Goal: Task Accomplishment & Management: Manage account settings

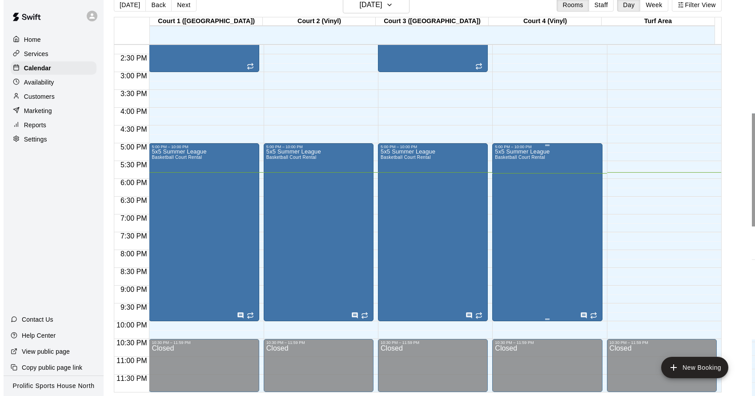
scroll to position [507, 0]
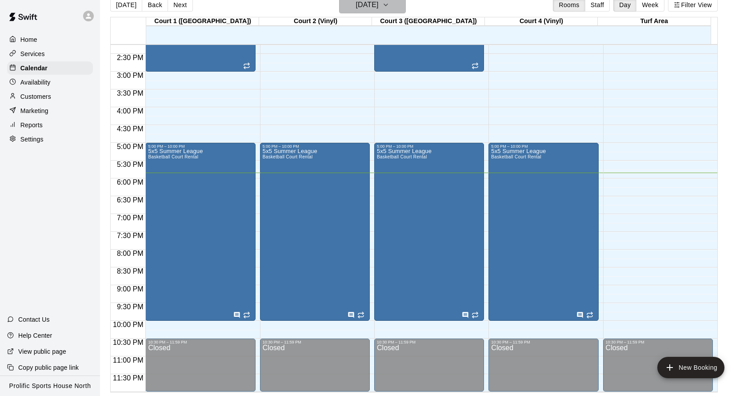
click at [368, 5] on h6 "[DATE]" at bounding box center [367, 5] width 23 height 12
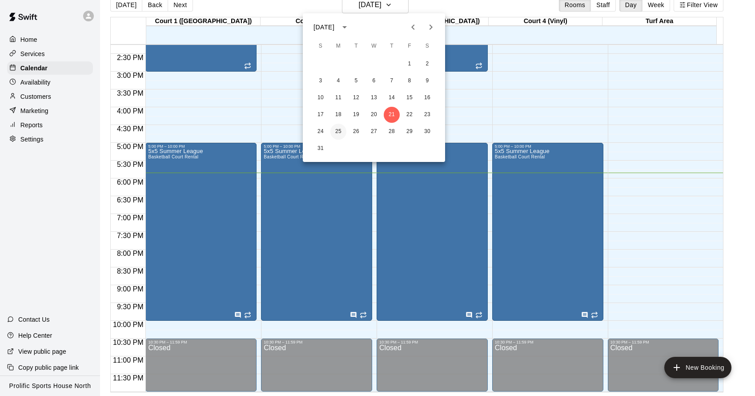
click at [341, 130] on button "25" at bounding box center [338, 132] width 16 height 16
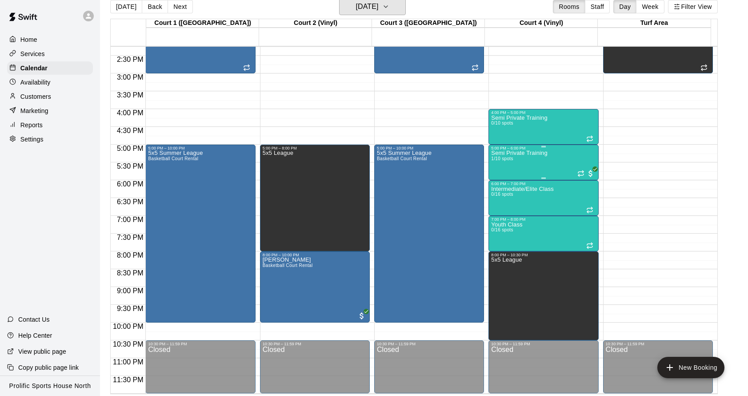
scroll to position [14, 0]
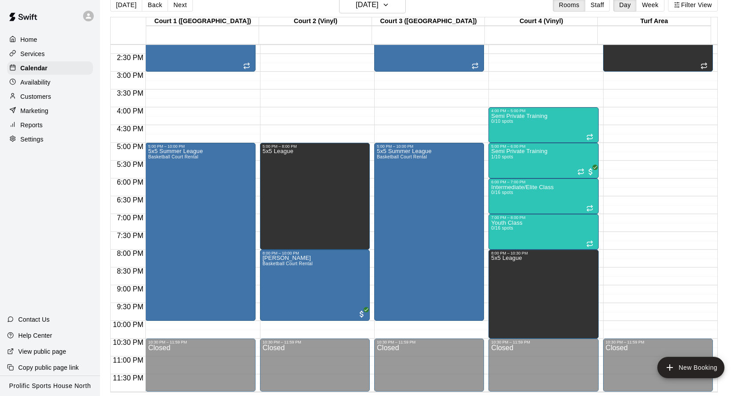
click at [47, 95] on p "Customers" at bounding box center [35, 96] width 31 height 9
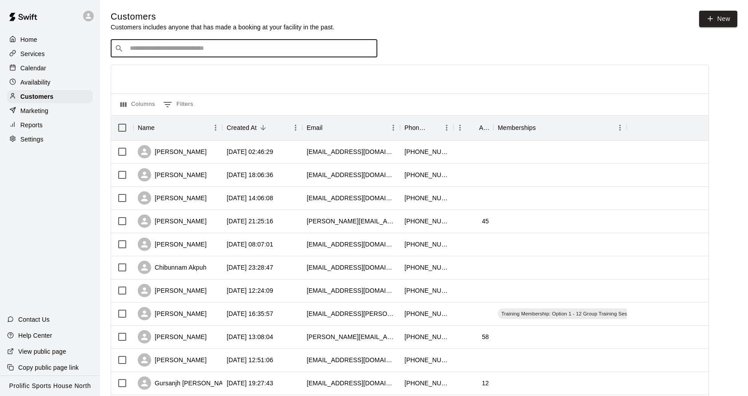
click at [288, 52] on input "Search customers by name or email" at bounding box center [250, 48] width 246 height 9
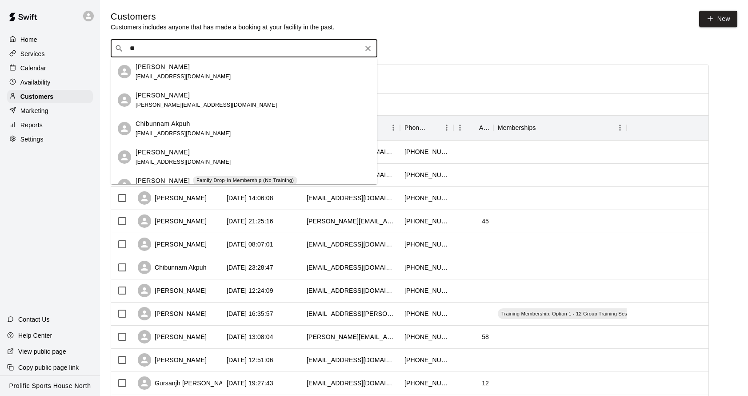
type input "***"
click at [209, 68] on div "[PERSON_NAME] [EMAIL_ADDRESS][DOMAIN_NAME]" at bounding box center [253, 71] width 235 height 19
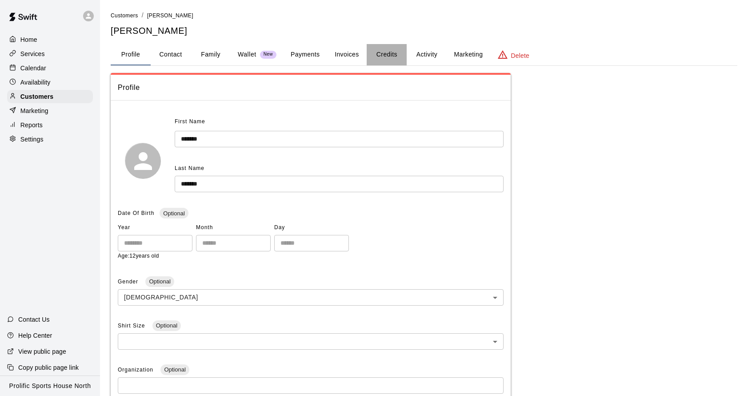
click at [400, 52] on button "Credits" at bounding box center [387, 54] width 40 height 21
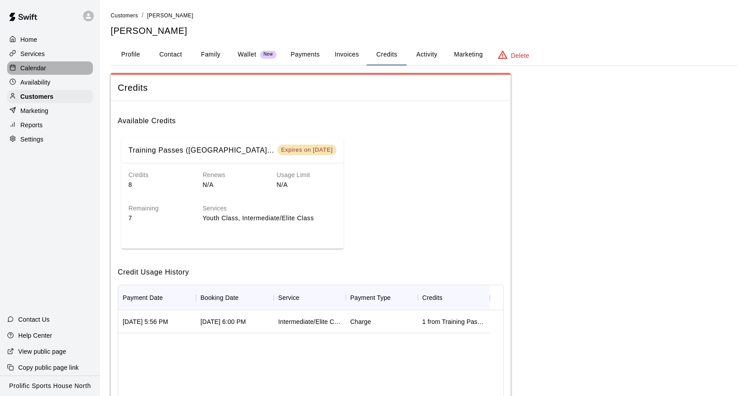
click at [47, 66] on div "Calendar" at bounding box center [50, 67] width 86 height 13
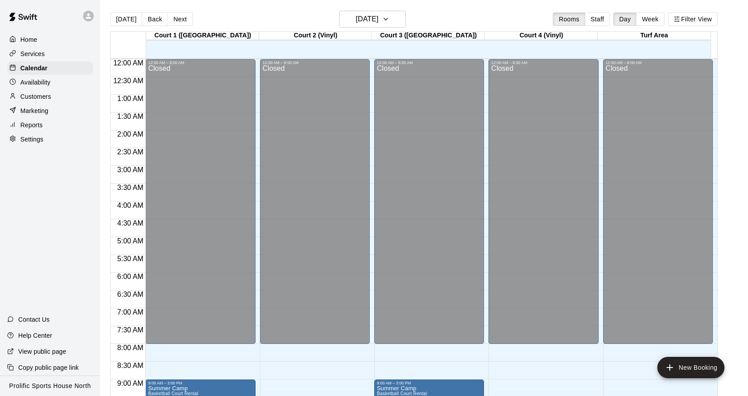
scroll to position [480, 0]
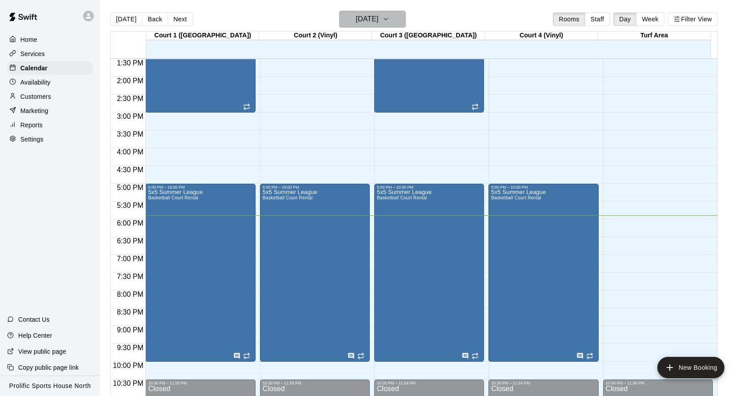
click at [378, 17] on h6 "[DATE]" at bounding box center [367, 19] width 23 height 12
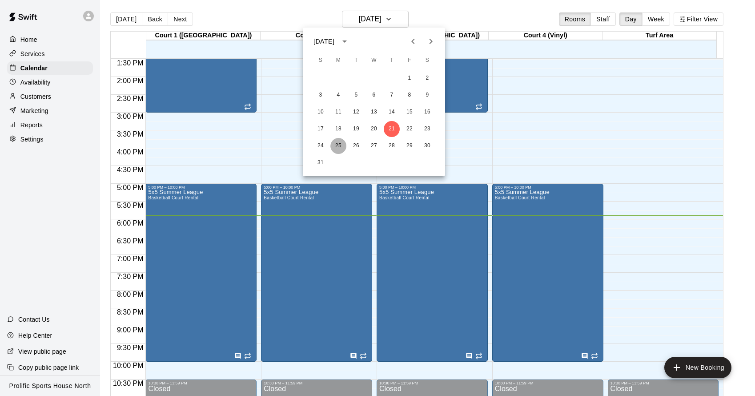
click at [338, 142] on button "25" at bounding box center [338, 146] width 16 height 16
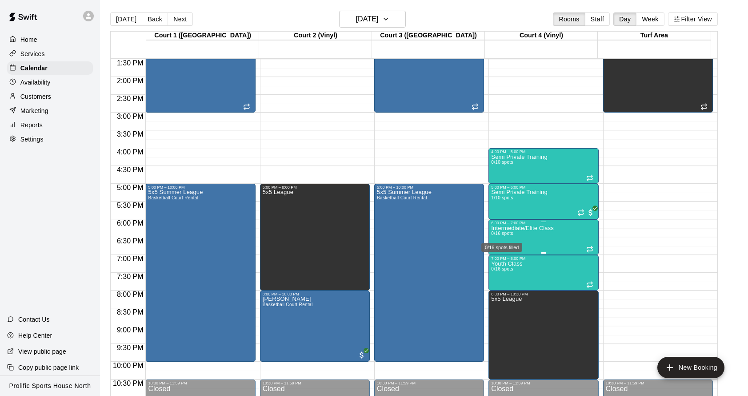
click at [502, 235] on span "0/16 spots" at bounding box center [502, 233] width 22 height 5
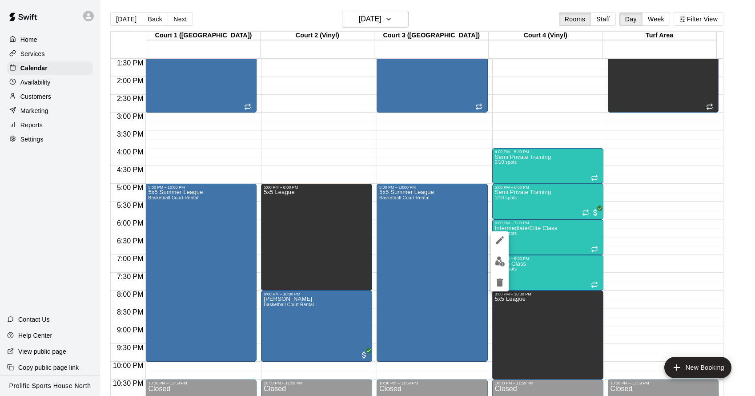
click at [41, 92] on div at bounding box center [377, 198] width 755 height 396
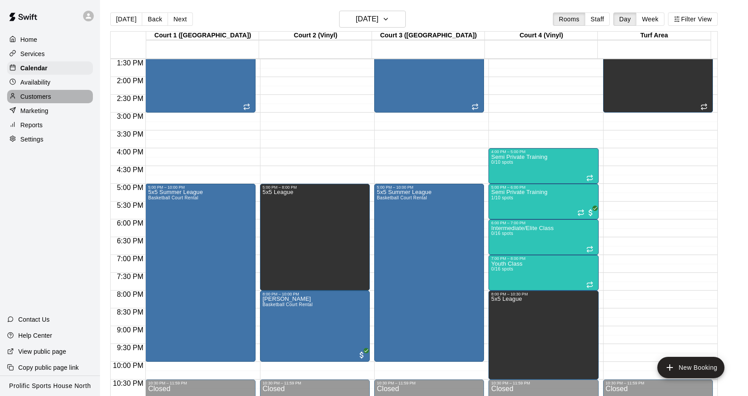
click at [46, 92] on p "Customers" at bounding box center [35, 96] width 31 height 9
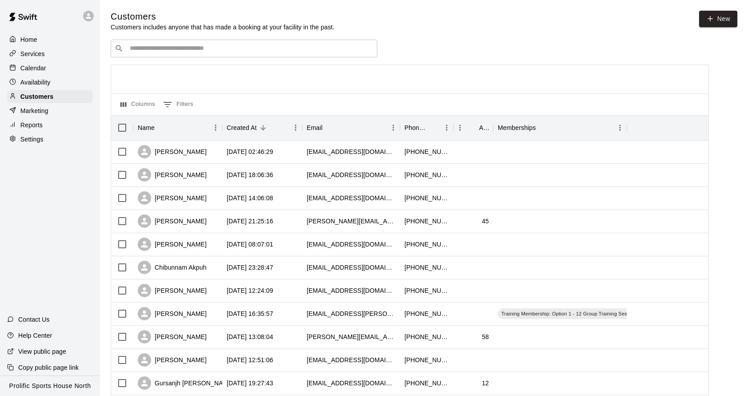
click at [223, 48] on input "Search customers by name or email" at bounding box center [250, 48] width 246 height 9
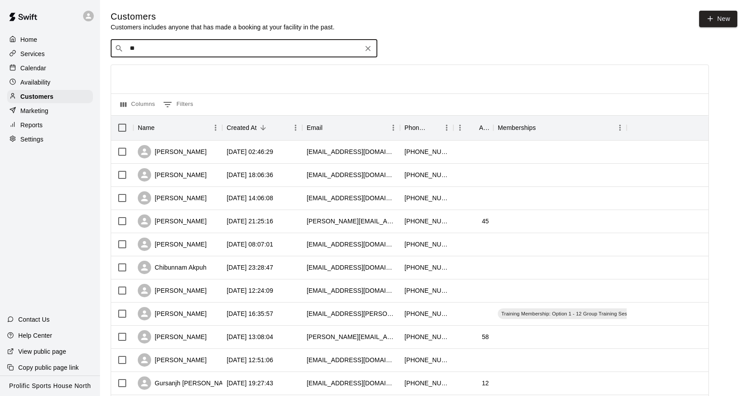
type input "***"
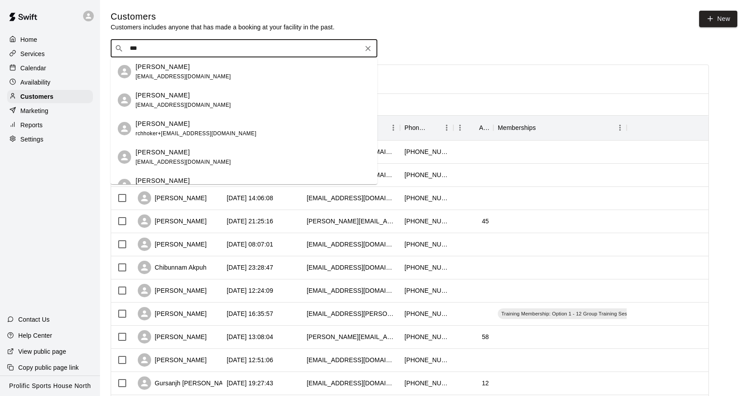
click at [198, 78] on div "[PERSON_NAME] [EMAIL_ADDRESS][DOMAIN_NAME]" at bounding box center [253, 71] width 235 height 19
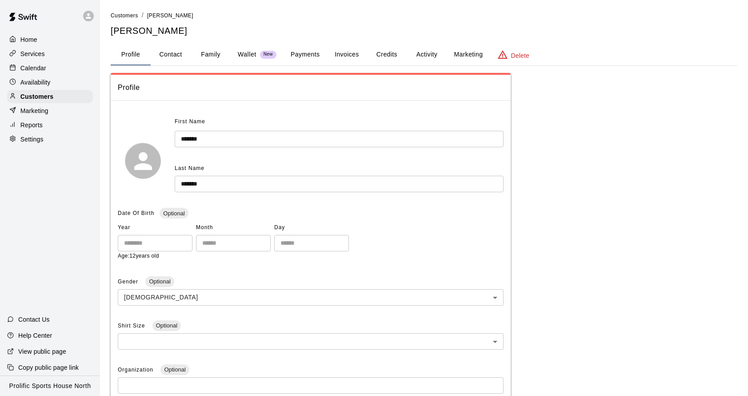
click at [168, 46] on button "Contact" at bounding box center [171, 54] width 40 height 21
select select "**"
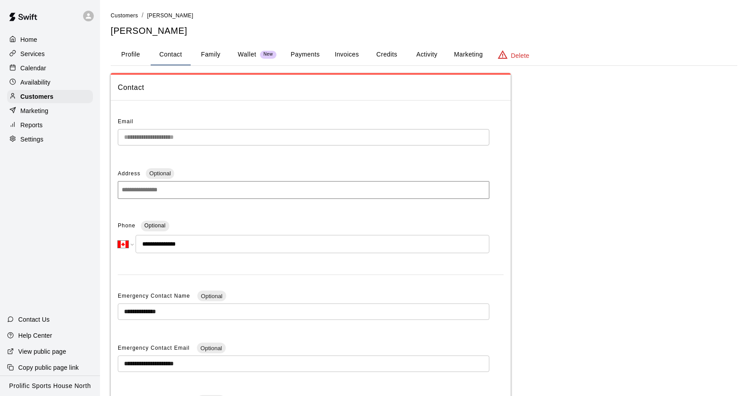
click at [54, 70] on div "Calendar" at bounding box center [50, 67] width 86 height 13
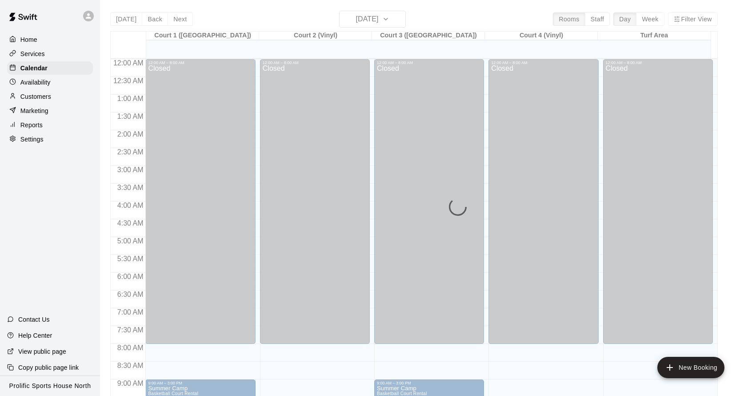
click at [363, 16] on div "[DATE] Back [DATE][DATE] Rooms Staff Day Week Filter View Court 1 ([GEOGRAPHIC_…" at bounding box center [414, 209] width 608 height 396
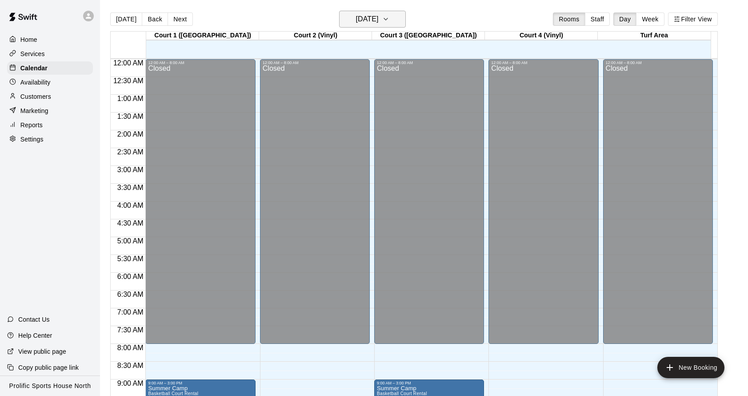
scroll to position [480, 0]
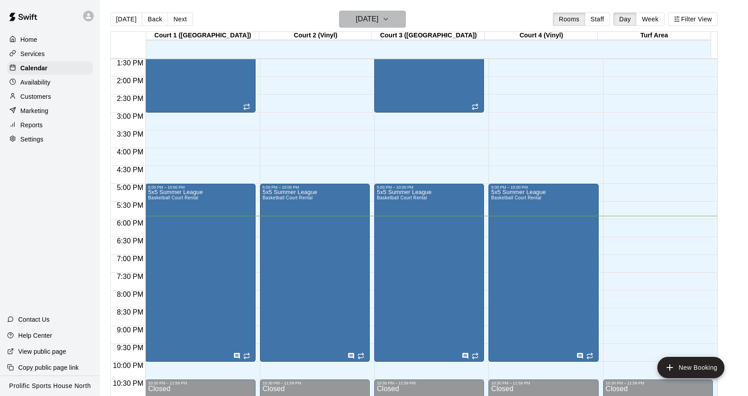
click at [368, 24] on h6 "[DATE]" at bounding box center [367, 19] width 23 height 12
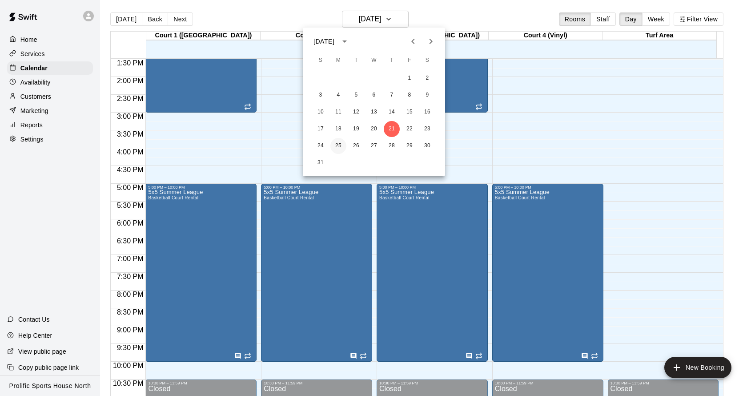
click at [341, 147] on button "25" at bounding box center [338, 146] width 16 height 16
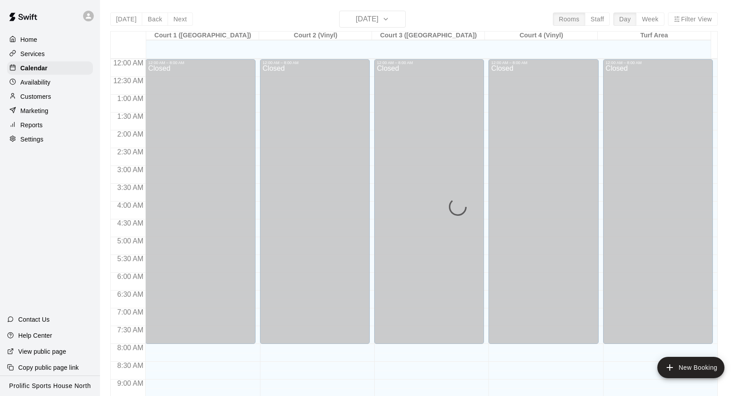
scroll to position [480, 0]
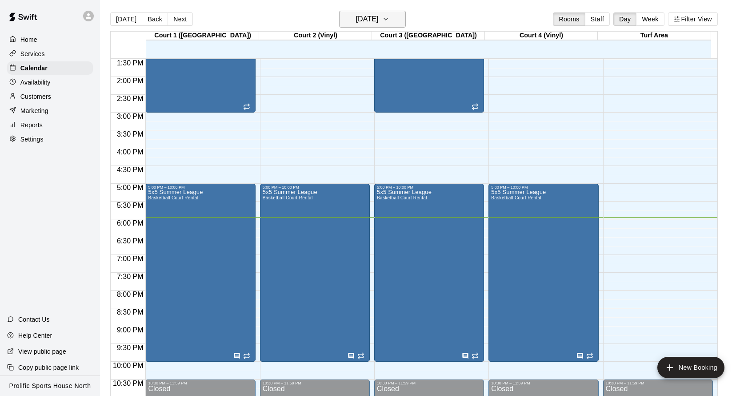
click at [356, 16] on h6 "[DATE]" at bounding box center [367, 19] width 23 height 12
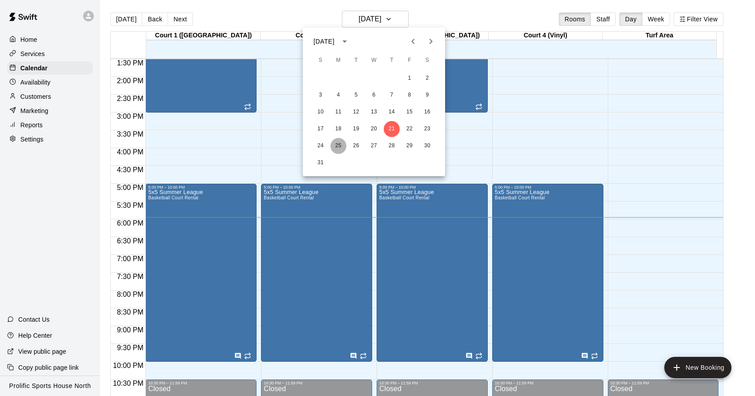
click at [341, 148] on button "25" at bounding box center [338, 146] width 16 height 16
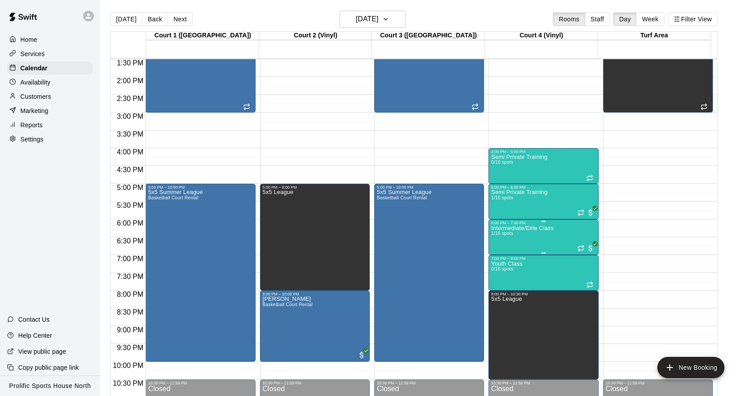
click at [528, 228] on p "Intermediate/Elite Class" at bounding box center [522, 228] width 63 height 0
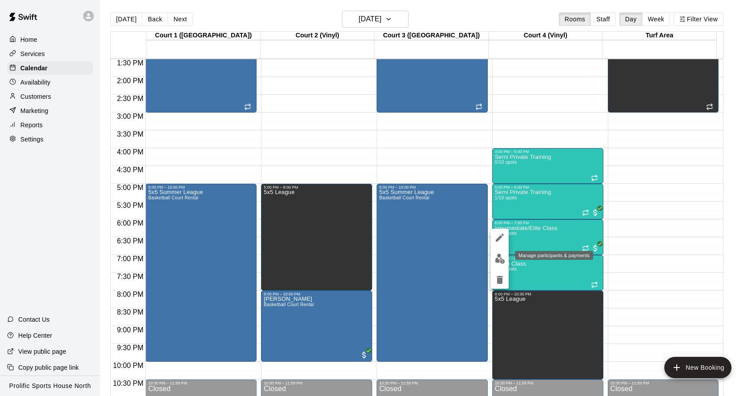
click at [497, 256] on img "edit" at bounding box center [500, 258] width 10 height 10
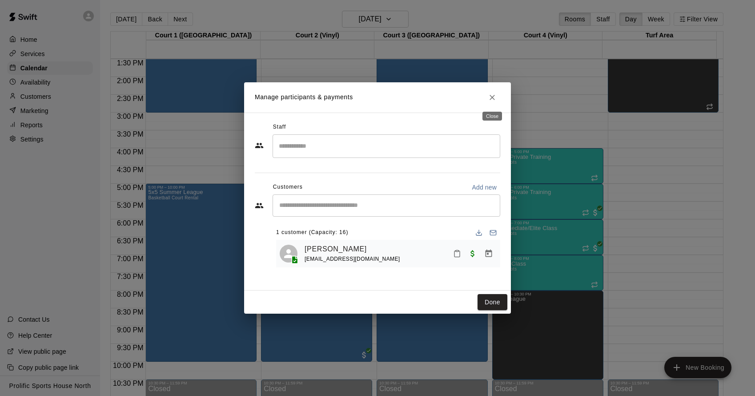
click at [488, 96] on icon "Close" at bounding box center [492, 97] width 9 height 9
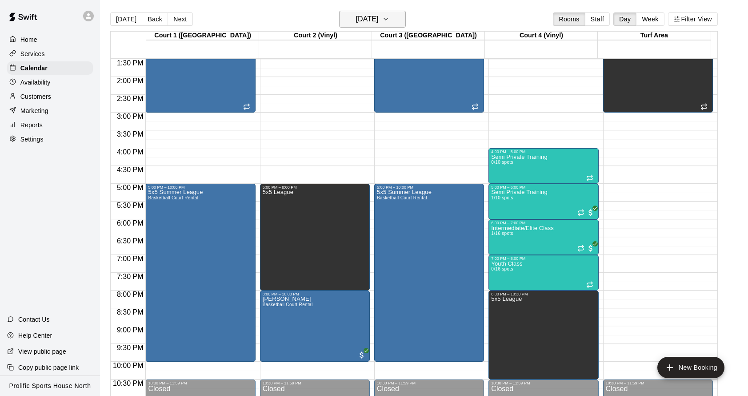
click at [368, 17] on h6 "[DATE]" at bounding box center [367, 19] width 23 height 12
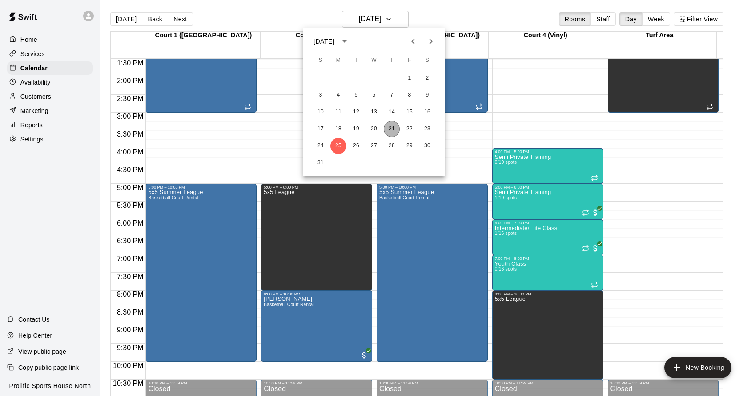
click at [388, 127] on button "21" at bounding box center [392, 129] width 16 height 16
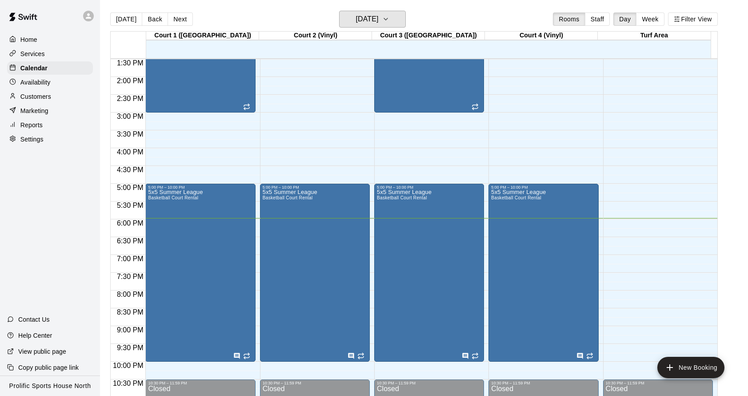
scroll to position [482, 0]
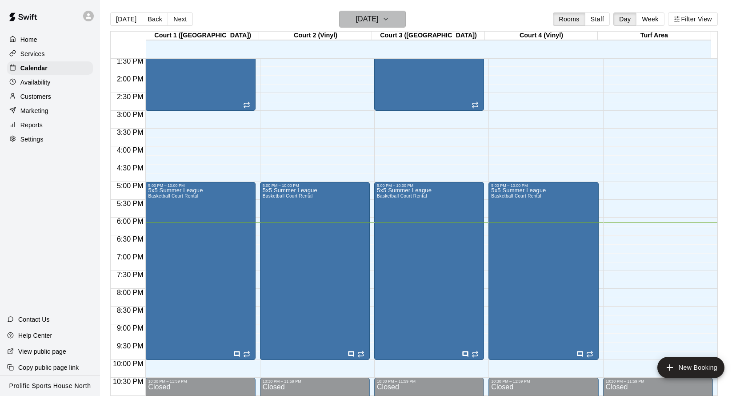
click at [362, 22] on h6 "[DATE]" at bounding box center [367, 19] width 23 height 12
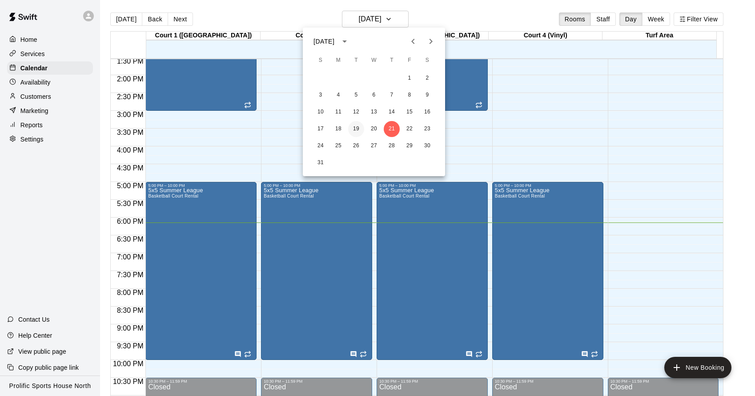
click at [358, 128] on button "19" at bounding box center [356, 129] width 16 height 16
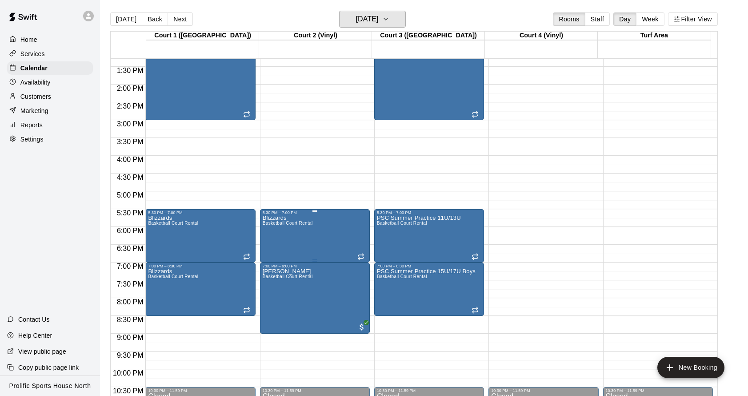
scroll to position [467, 0]
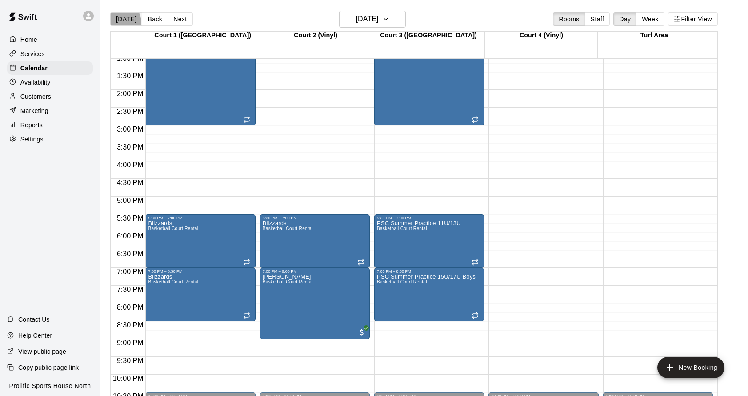
click at [119, 23] on button "[DATE]" at bounding box center [126, 18] width 32 height 13
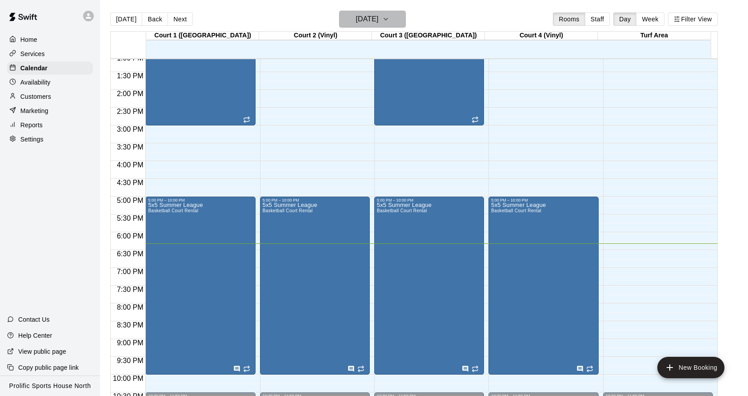
click at [378, 19] on h6 "[DATE]" at bounding box center [367, 19] width 23 height 12
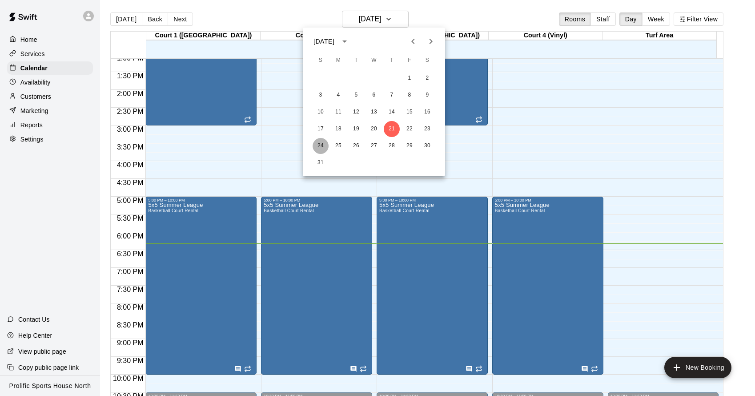
click at [317, 144] on button "24" at bounding box center [321, 146] width 16 height 16
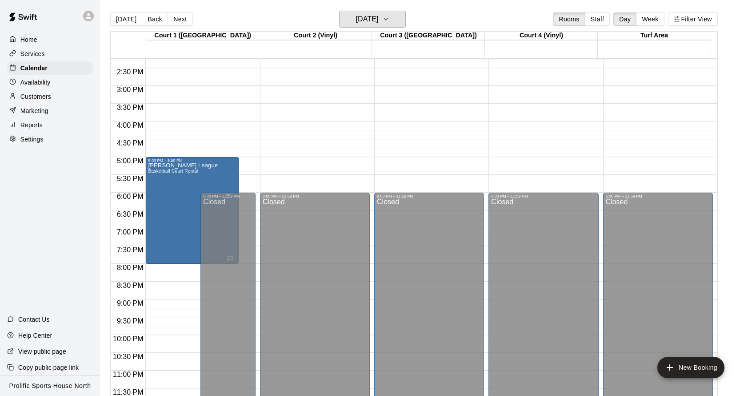
scroll to position [505, 0]
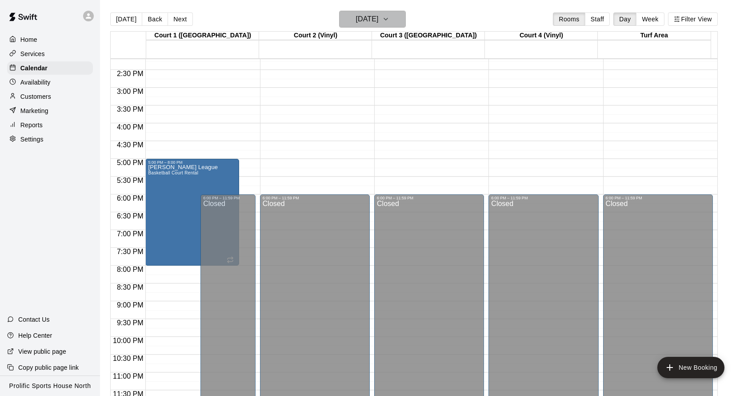
click at [378, 16] on h6 "Sunday Aug 24" at bounding box center [367, 19] width 23 height 12
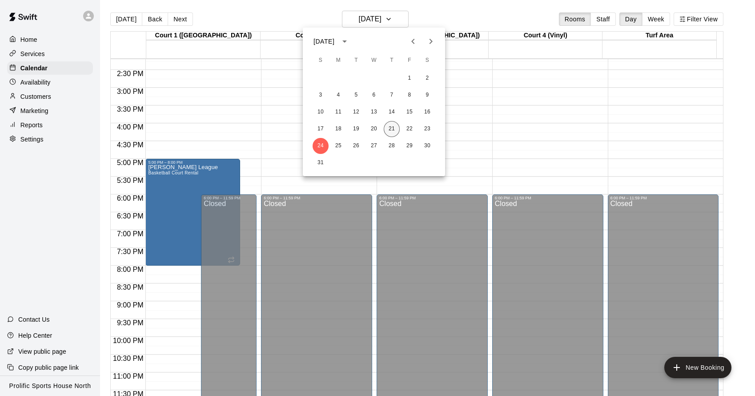
click at [390, 126] on button "21" at bounding box center [392, 129] width 16 height 16
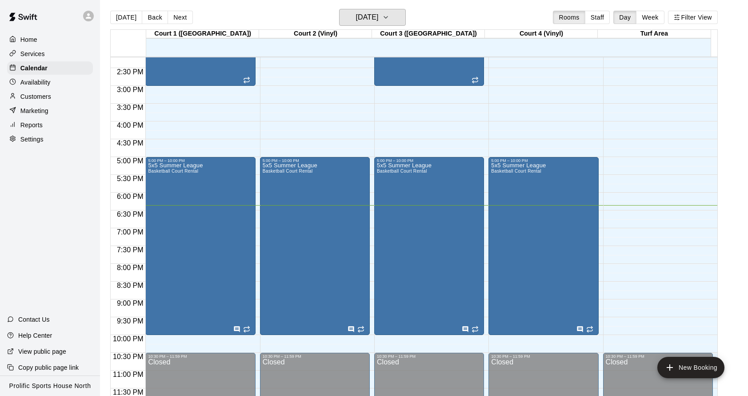
scroll to position [0, 0]
